Goal: Information Seeking & Learning: Compare options

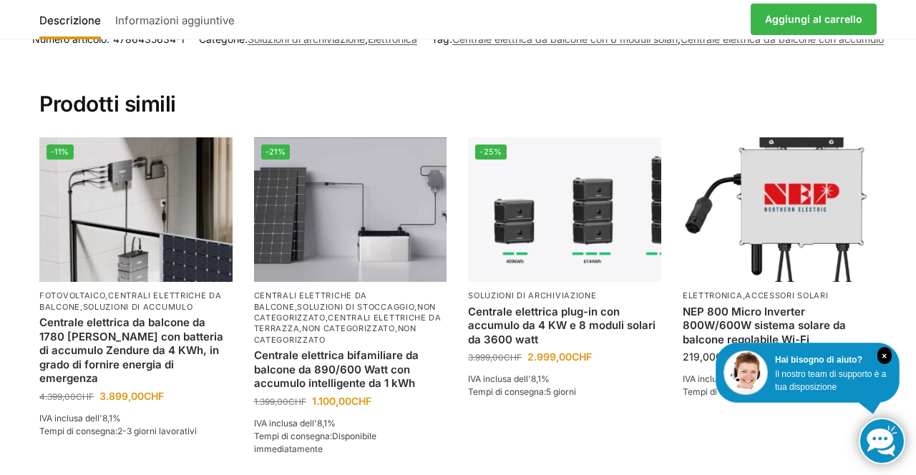
scroll to position [2671, 0]
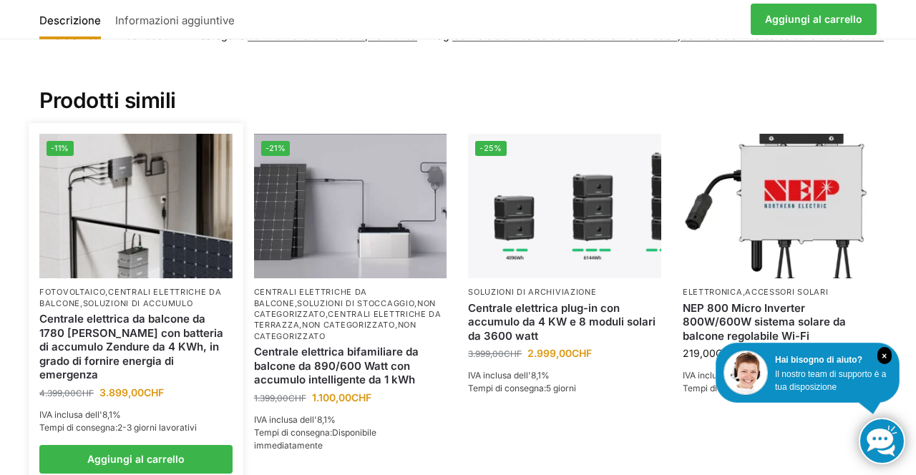
click at [128, 249] on img at bounding box center [135, 206] width 193 height 145
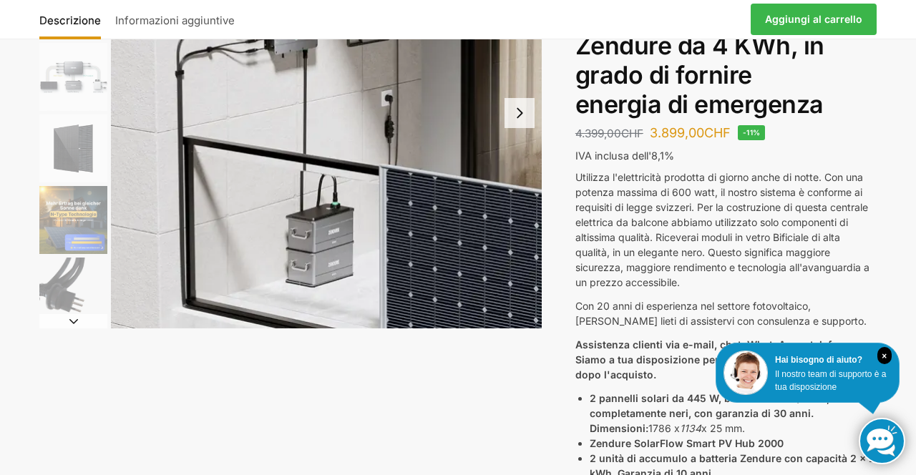
scroll to position [208, 0]
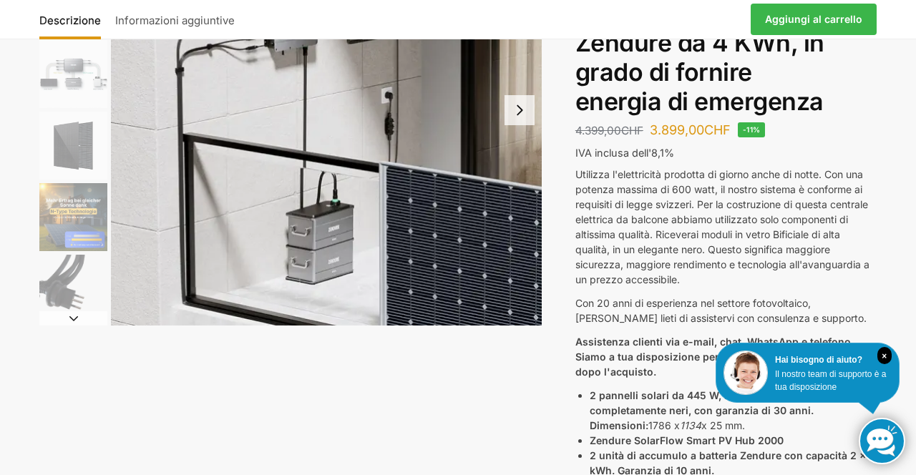
click at [891, 321] on div "Descrizione Informazioni aggiuntive 4.399,00 CHF Il prezzo originale era: 4.399…" at bounding box center [458, 414] width 898 height 1038
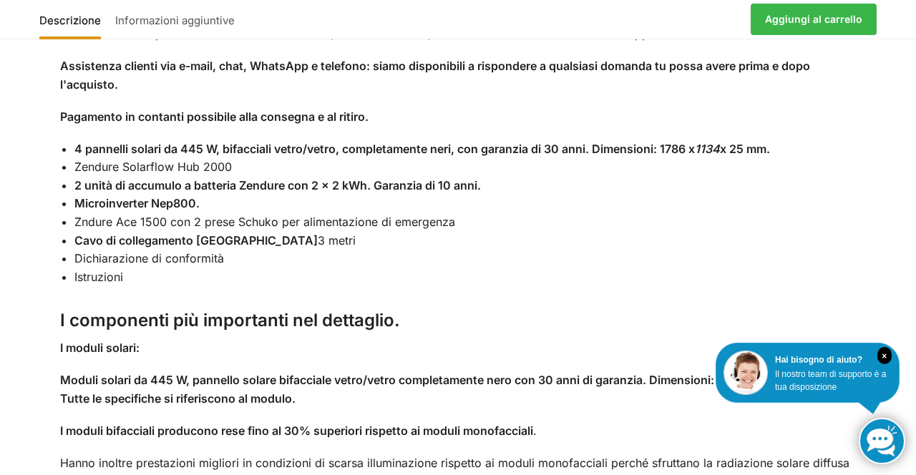
scroll to position [1308, 0]
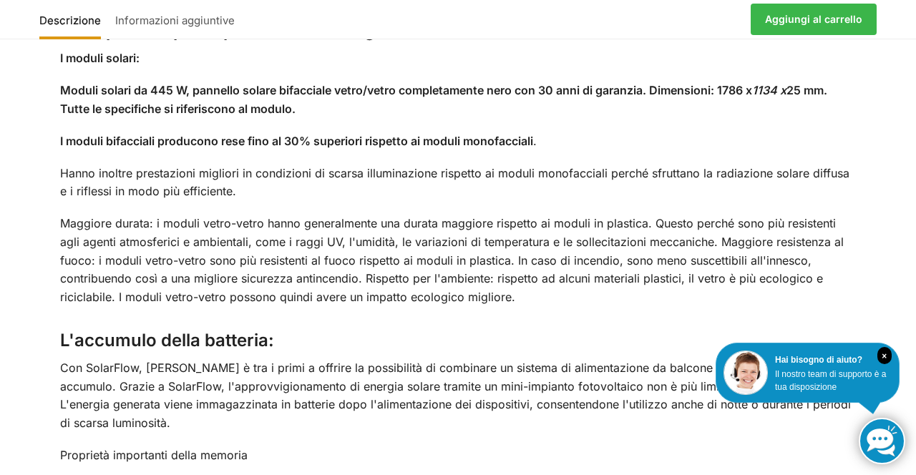
scroll to position [1595, 0]
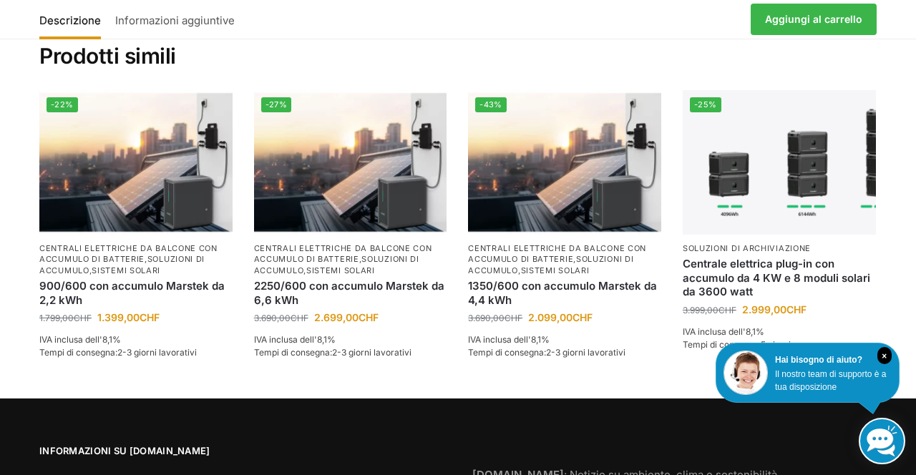
scroll to position [1936, 0]
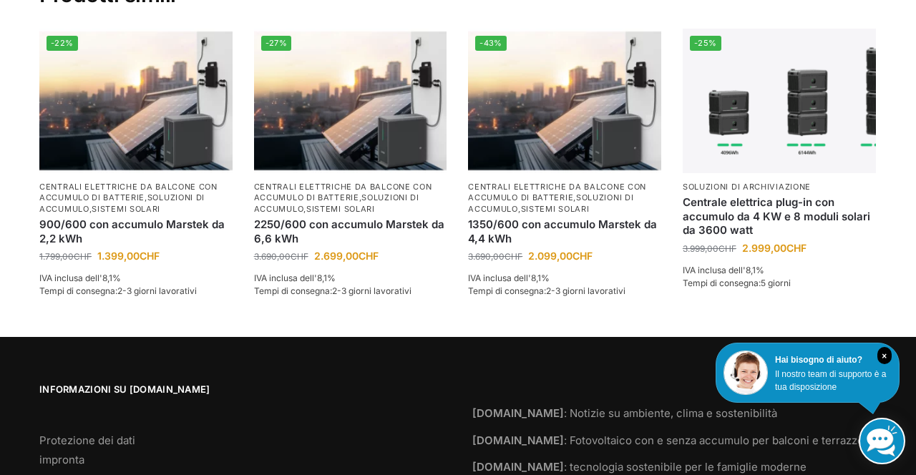
click at [901, 268] on section "Prodotti simili -22% Centrali elettriche da balcone con accumulo di batterie , …" at bounding box center [458, 142] width 898 height 390
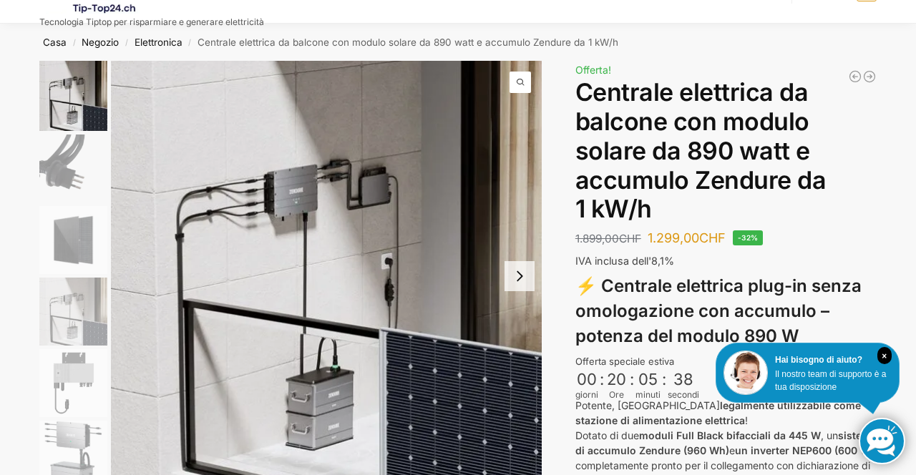
scroll to position [0, 0]
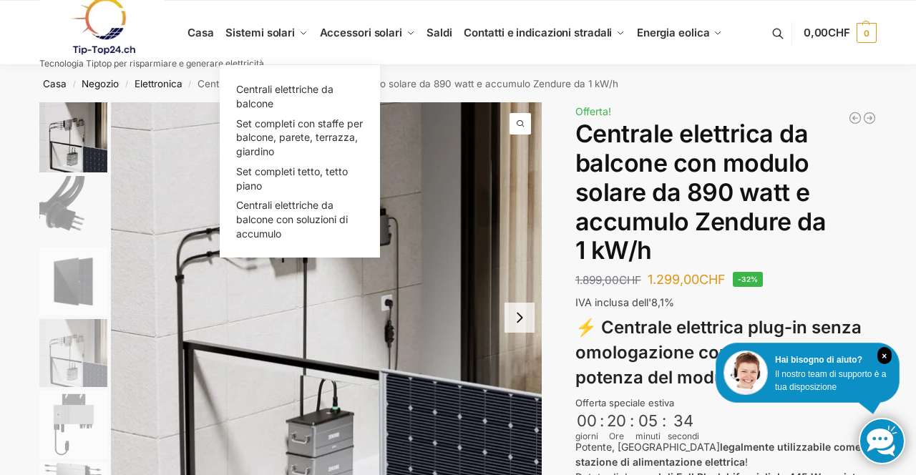
click at [266, 34] on font "Sistemi solari" at bounding box center [260, 33] width 69 height 14
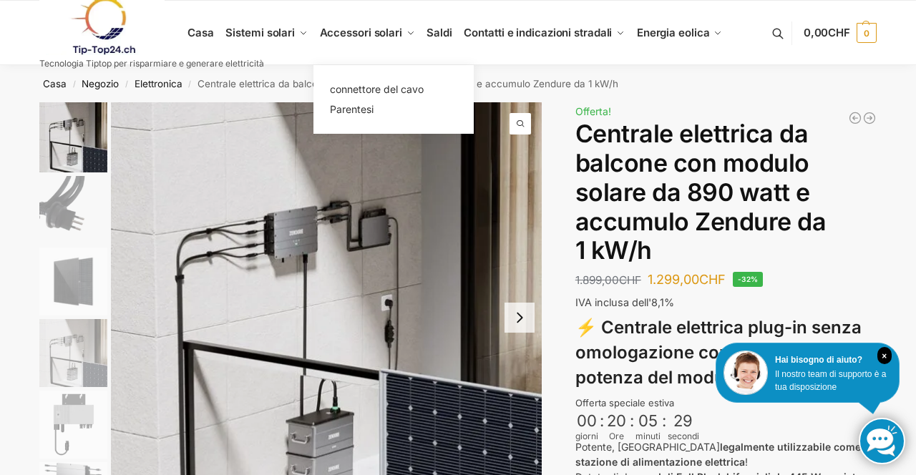
click at [382, 39] on font "Accessori solari" at bounding box center [361, 33] width 82 height 14
click at [349, 39] on font "Accessori solari" at bounding box center [361, 33] width 82 height 14
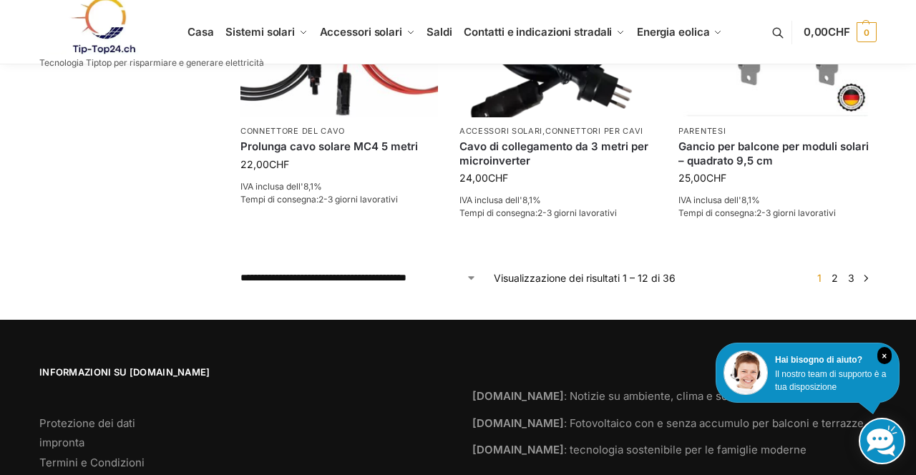
scroll to position [1206, 0]
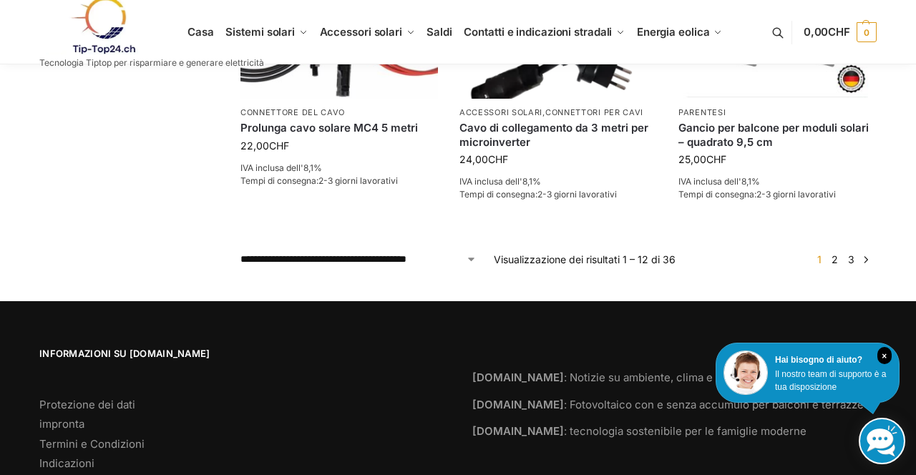
click at [914, 358] on footer "Informazioni su Tip-Top24.ch Protezione dei dati impronta Termini e Condizioni …" at bounding box center [458, 411] width 916 height 221
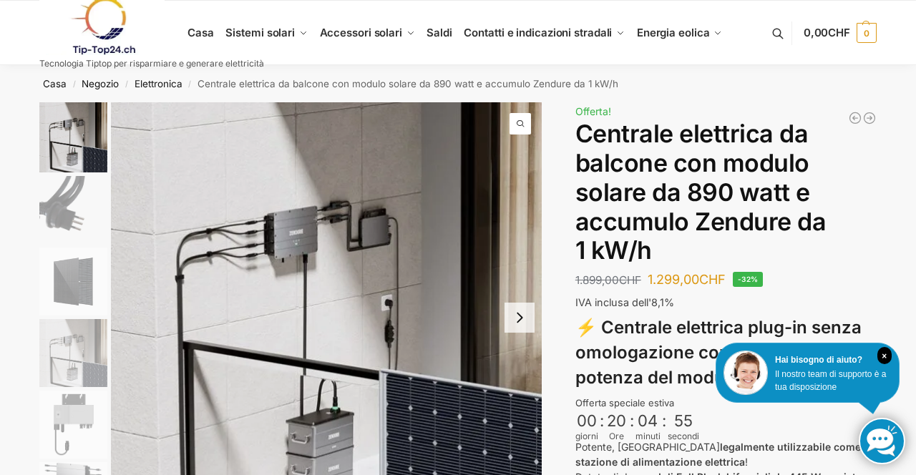
click at [54, 87] on font "Casa" at bounding box center [55, 83] width 24 height 11
click at [116, 87] on font "Negozio" at bounding box center [100, 83] width 37 height 11
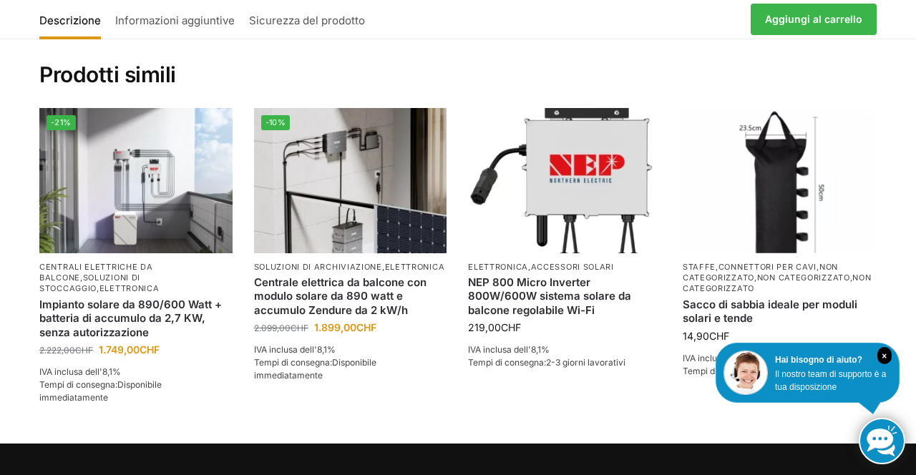
scroll to position [944, 0]
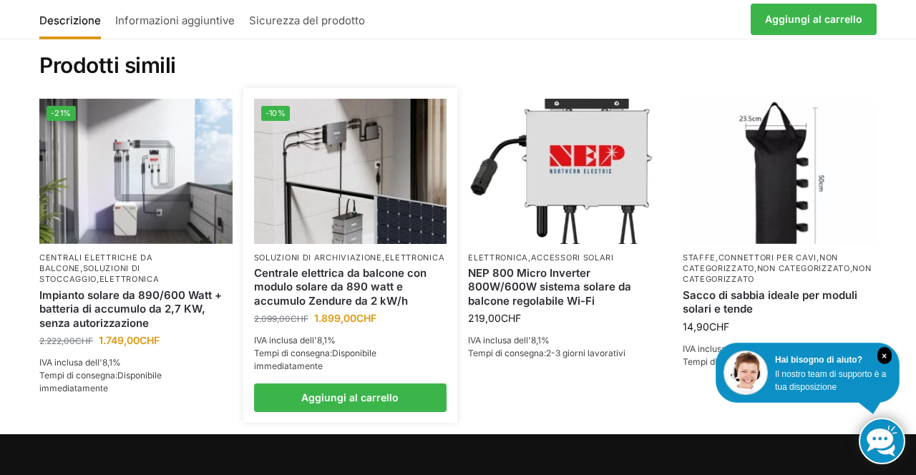
click at [345, 206] on img at bounding box center [350, 171] width 193 height 145
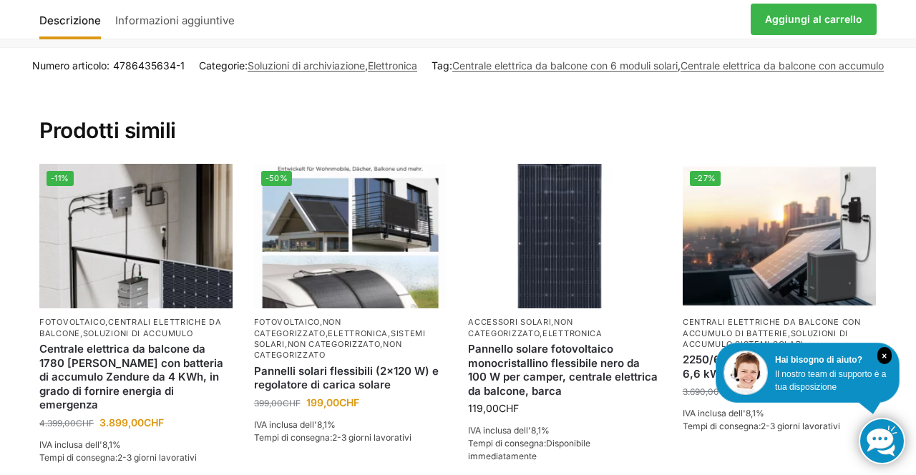
scroll to position [2651, 0]
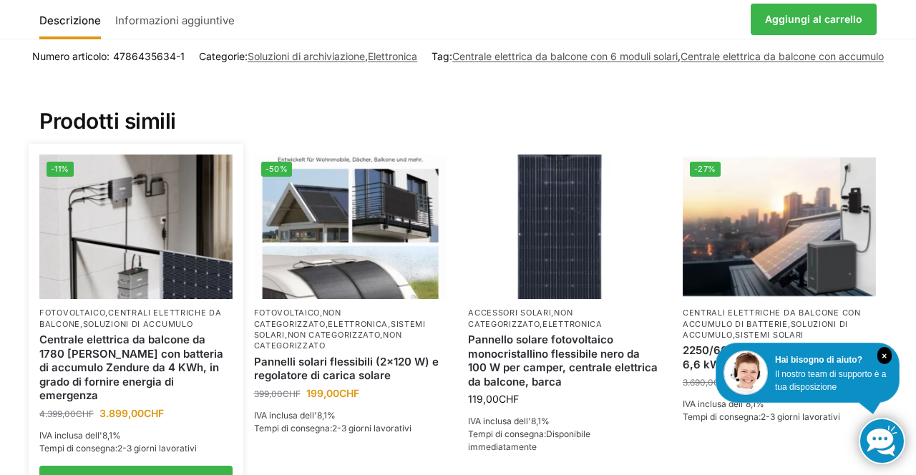
click at [150, 251] on img at bounding box center [135, 227] width 193 height 145
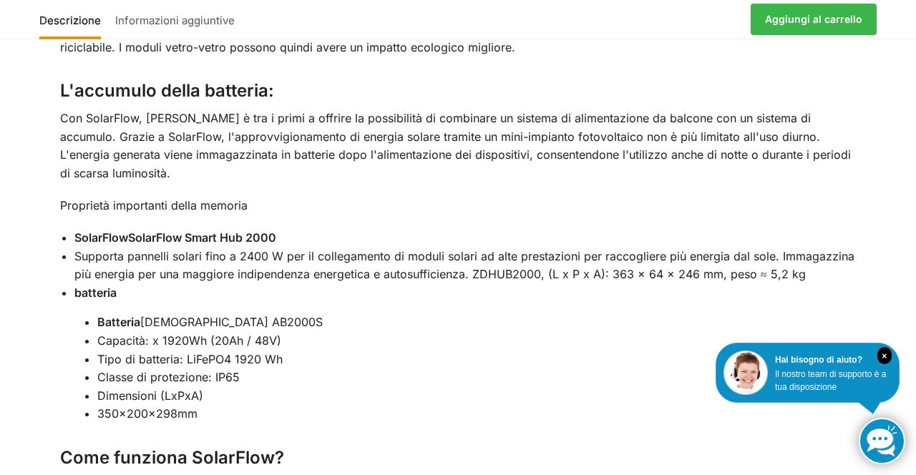
scroll to position [1846, 0]
click at [901, 305] on div "Descrizione Informazioni aggiuntive Utilizza l'elettricità prodotta di giorno a…" at bounding box center [458, 283] width 916 height 1910
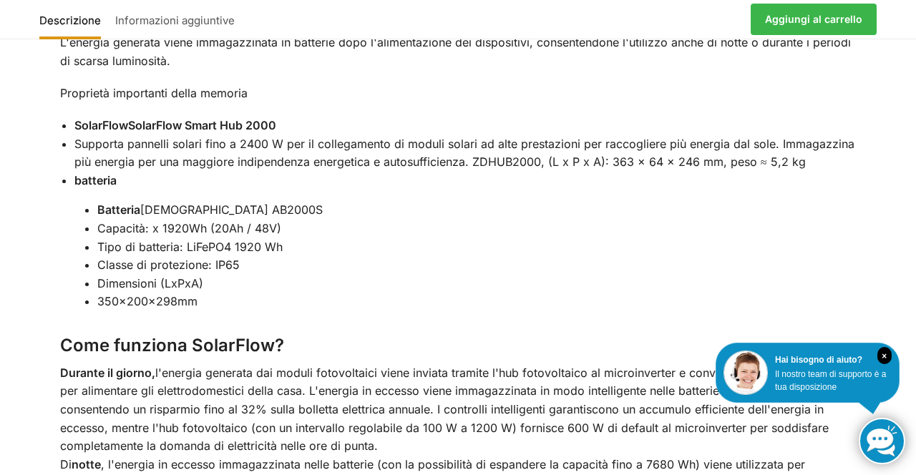
scroll to position [1971, 0]
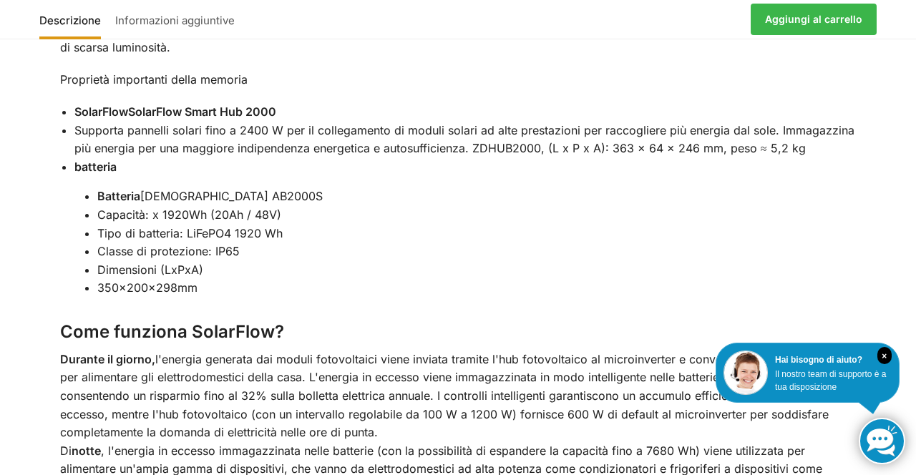
click at [892, 305] on div "Descrizione Informazioni aggiuntive Utilizza l'elettricità prodotta di giorno a…" at bounding box center [458, 157] width 916 height 1910
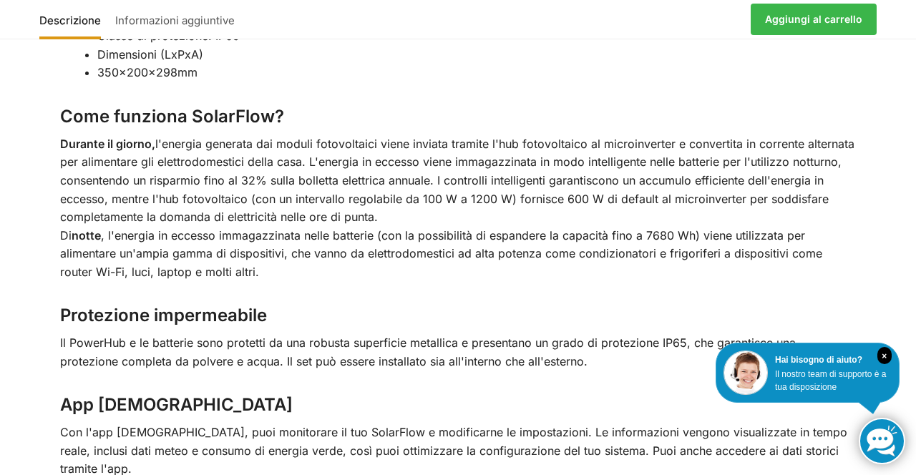
scroll to position [2196, 0]
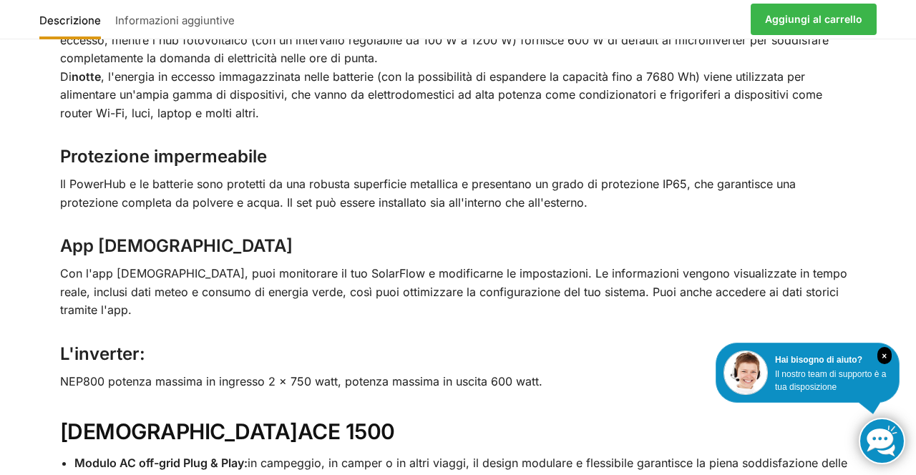
scroll to position [2350, 0]
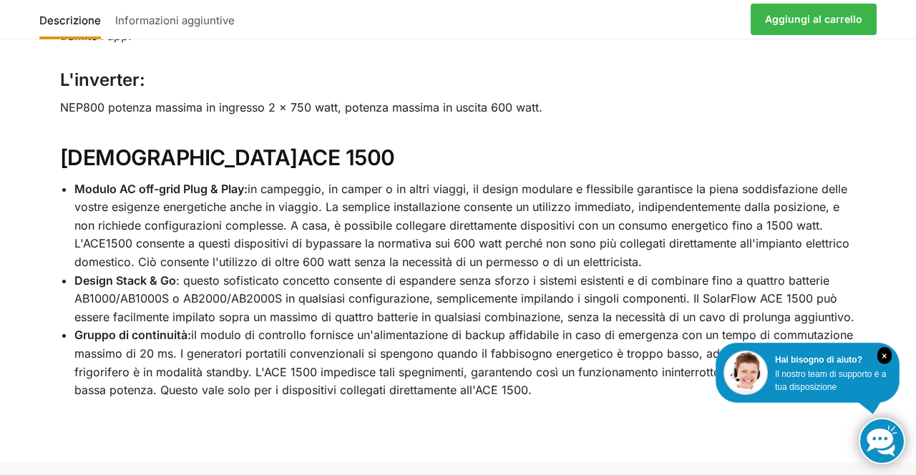
scroll to position [2621, 0]
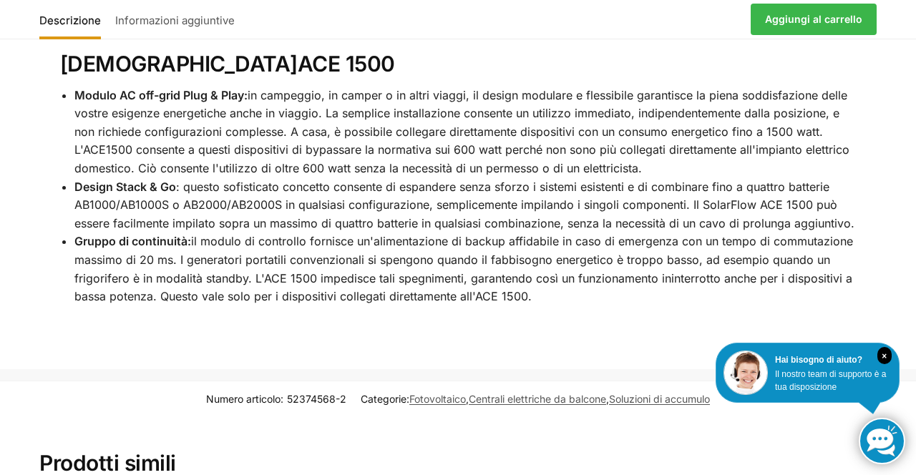
scroll to position [2715, 0]
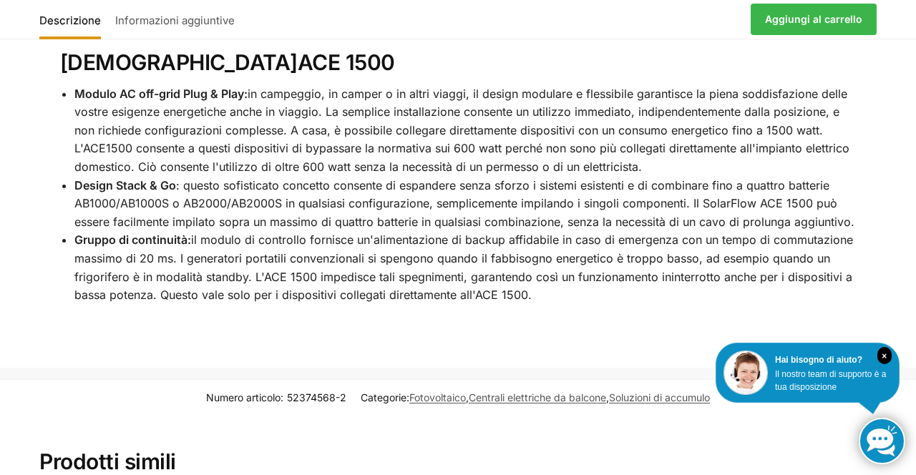
click at [619, 233] on font "il modulo di controllo fornisce un'alimentazione di backup affidabile in caso d…" at bounding box center [463, 267] width 779 height 69
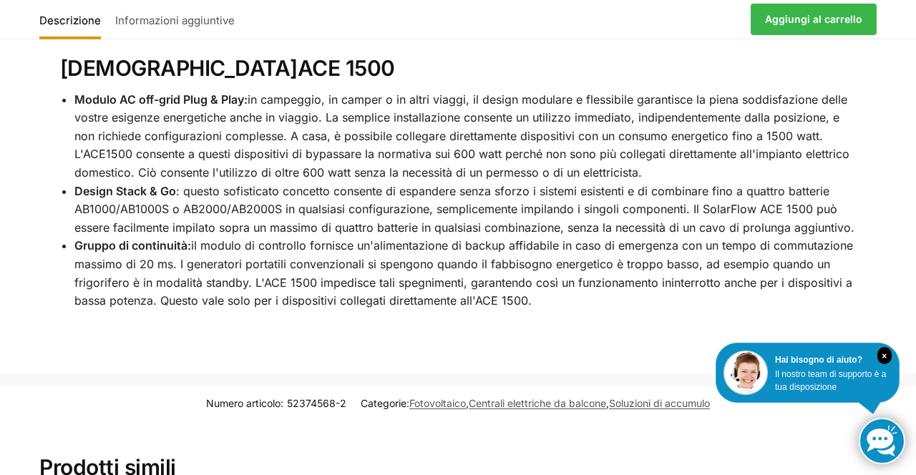
click at [316, 237] on li "Gruppo di continuità: il modulo di controllo fornisce un'alimentazione di backu…" at bounding box center [465, 273] width 783 height 73
click at [338, 184] on font ": questo sofisticato concetto consente di espandere senza sforzo i sistemi esis…" at bounding box center [464, 209] width 780 height 51
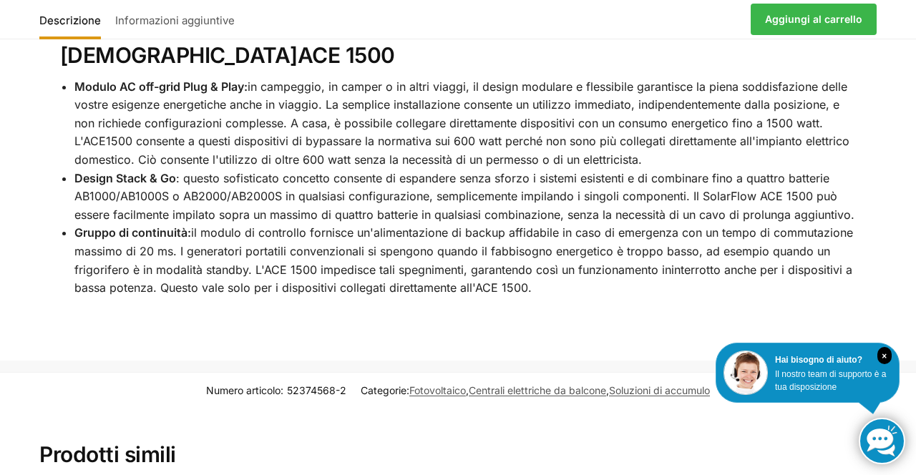
scroll to position [2755, 0]
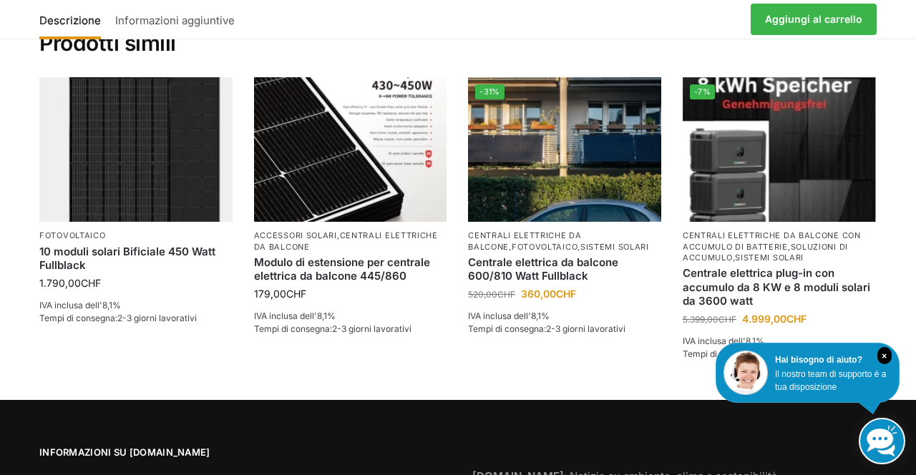
scroll to position [3126, 0]
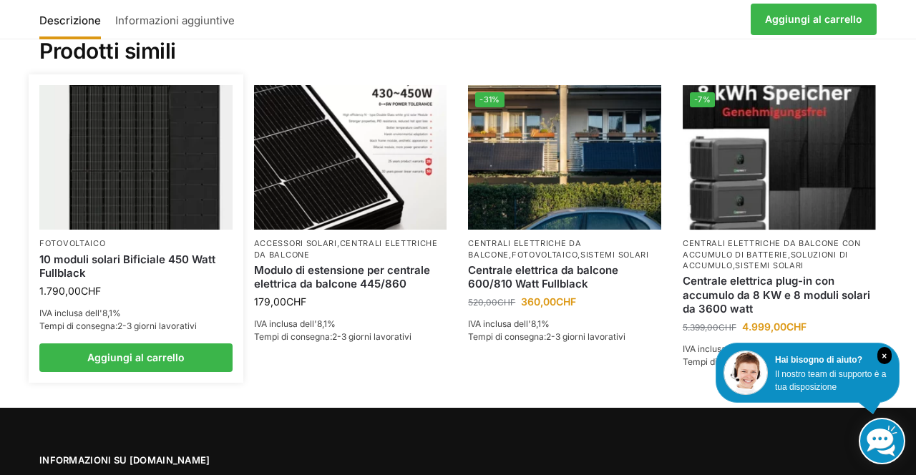
click at [136, 160] on img at bounding box center [135, 157] width 193 height 145
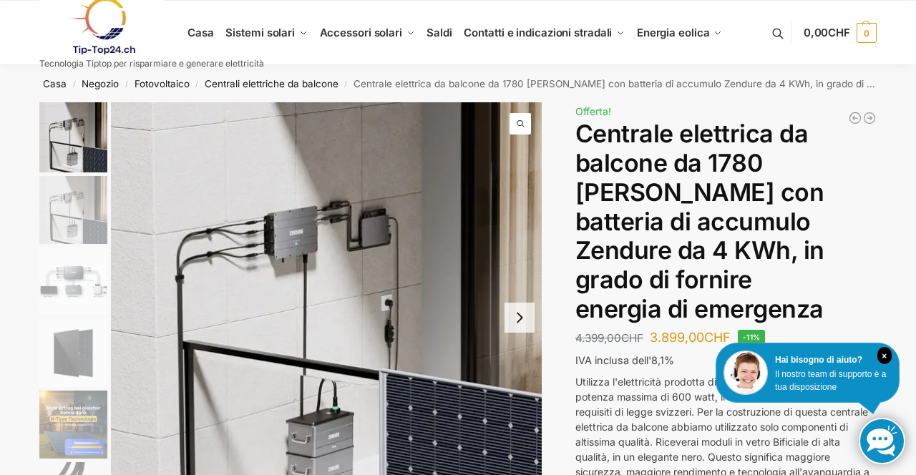
scroll to position [4, 0]
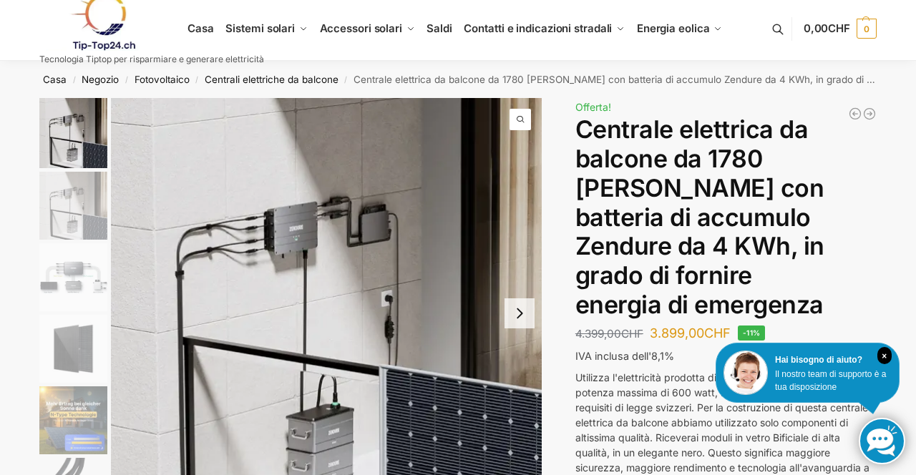
click at [84, 202] on img "2 / 11" at bounding box center [73, 206] width 68 height 68
click at [79, 195] on img "2 / 11" at bounding box center [73, 206] width 68 height 68
click at [67, 197] on img "2 / 11" at bounding box center [73, 206] width 68 height 68
click at [78, 285] on img "3 / 11" at bounding box center [73, 277] width 68 height 68
click at [79, 282] on img "3 / 11" at bounding box center [73, 277] width 68 height 68
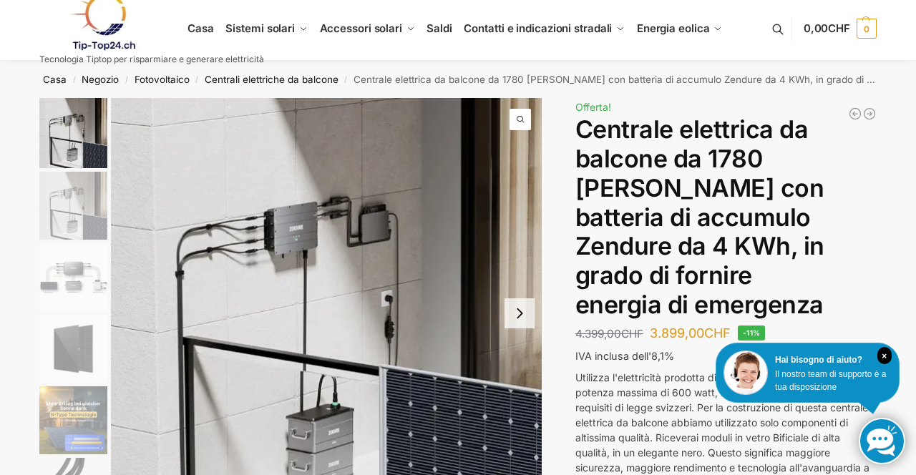
click at [77, 293] on img "3 / 11" at bounding box center [73, 277] width 68 height 68
click at [80, 294] on img "3 / 11" at bounding box center [73, 277] width 68 height 68
click at [82, 155] on img "1 / 11" at bounding box center [73, 133] width 68 height 70
click at [107, 291] on img "3 / 11" at bounding box center [73, 277] width 68 height 68
click at [79, 288] on img "3 / 11" at bounding box center [73, 277] width 68 height 68
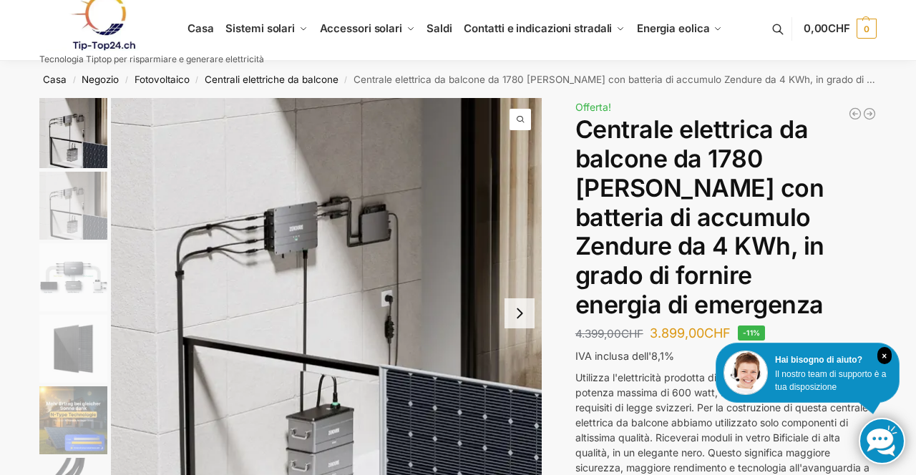
click at [82, 215] on img "2 / 11" at bounding box center [73, 206] width 68 height 68
click at [69, 216] on img "2 / 11" at bounding box center [73, 206] width 68 height 68
click at [70, 222] on img "2 / 11" at bounding box center [73, 206] width 68 height 68
click at [81, 60] on font "Tecnologia Tiptop per risparmiare e generare elettricità" at bounding box center [151, 59] width 225 height 11
click at [528, 170] on img "1 / 11" at bounding box center [326, 313] width 431 height 431
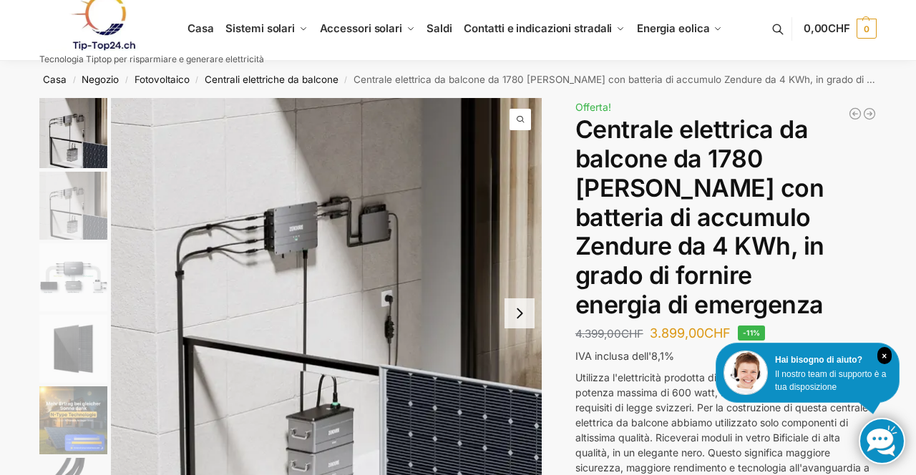
click at [0, 0] on div at bounding box center [0, 0] width 0 height 0
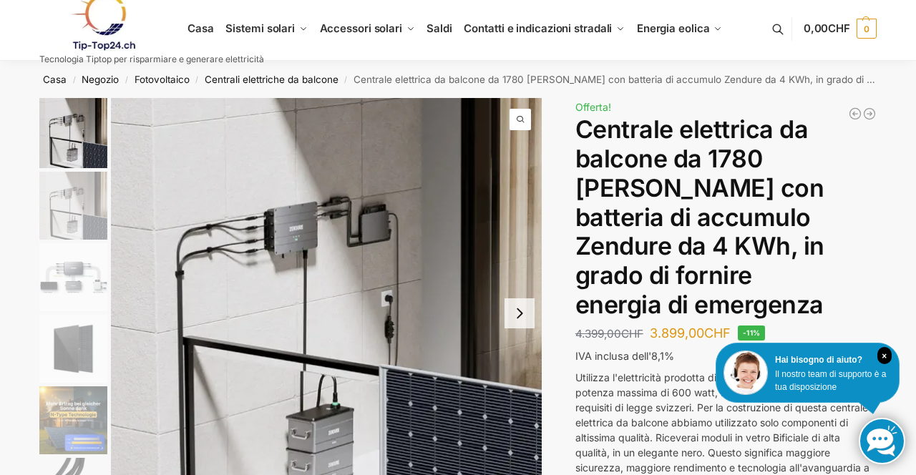
click at [0, 0] on div at bounding box center [0, 0] width 0 height 0
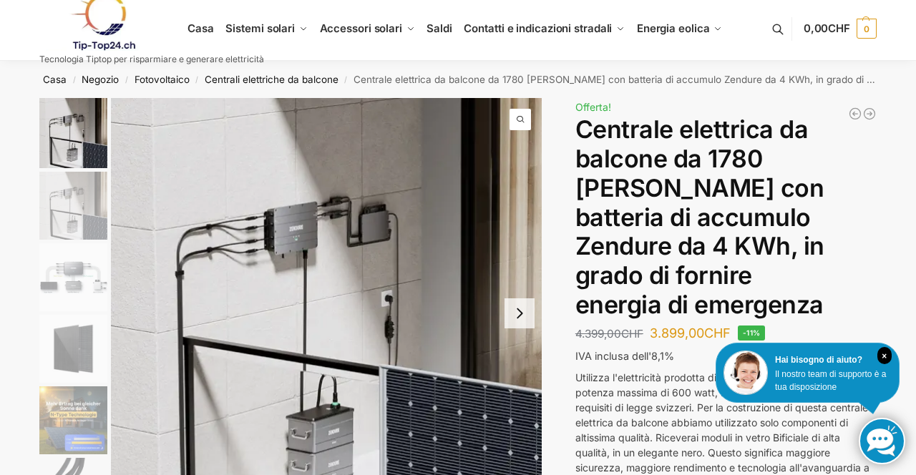
click at [0, 0] on div at bounding box center [0, 0] width 0 height 0
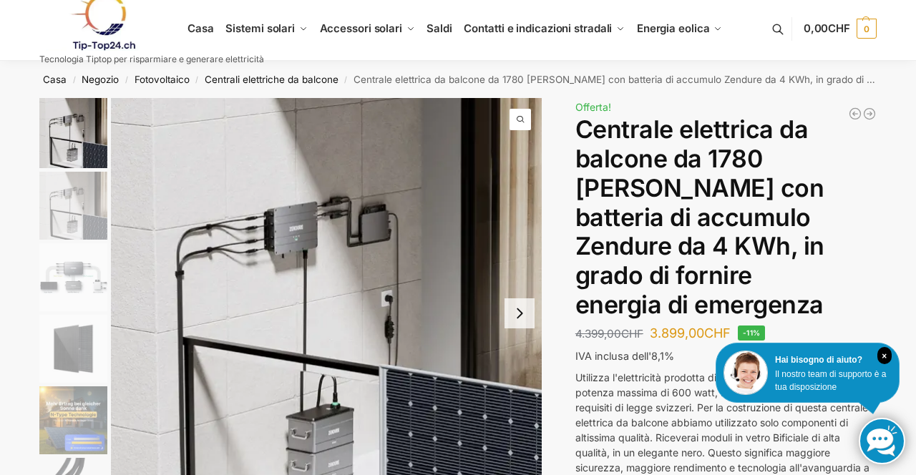
click at [0, 0] on div at bounding box center [0, 0] width 0 height 0
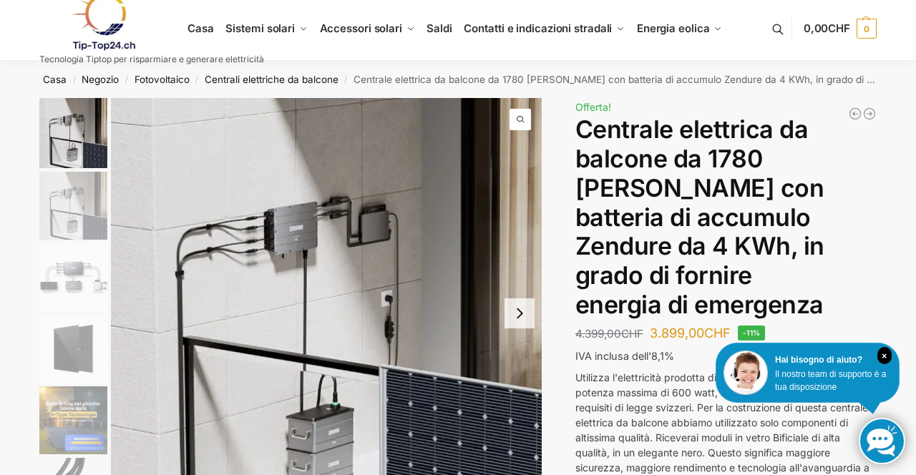
click at [0, 0] on div at bounding box center [0, 0] width 0 height 0
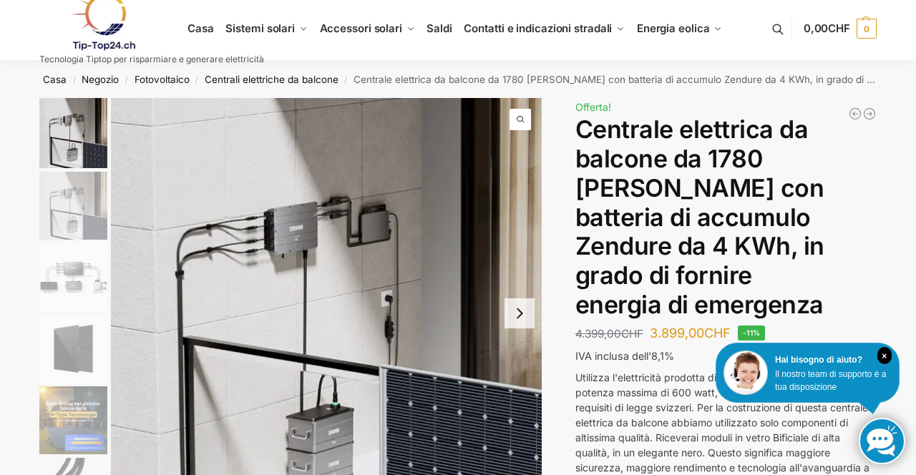
click at [0, 0] on div at bounding box center [0, 0] width 0 height 0
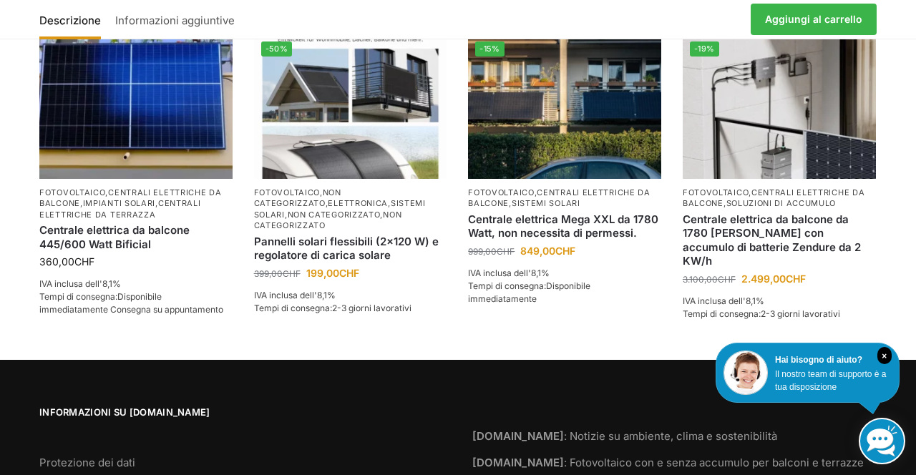
scroll to position [1227, 0]
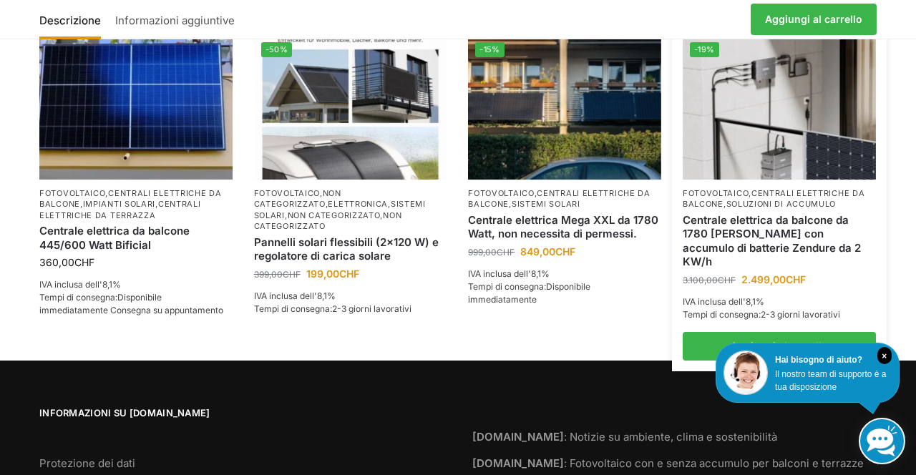
click at [776, 141] on img at bounding box center [779, 107] width 193 height 145
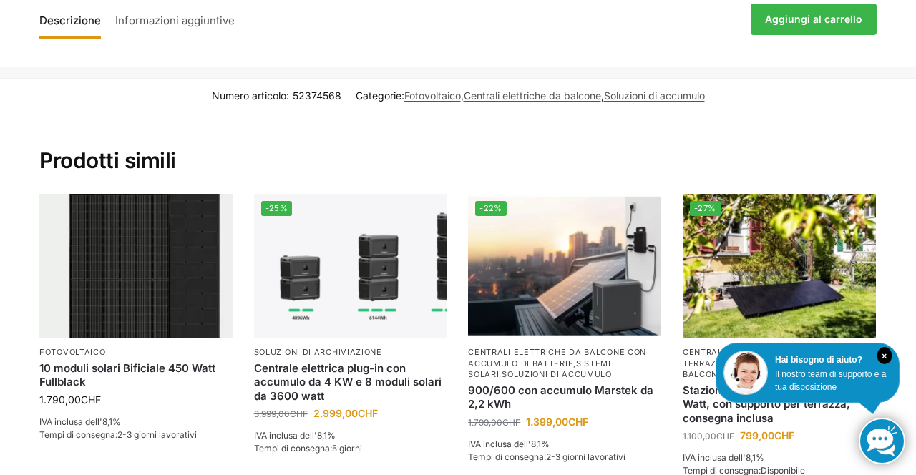
scroll to position [3145, 0]
